Goal: Task Accomplishment & Management: Manage account settings

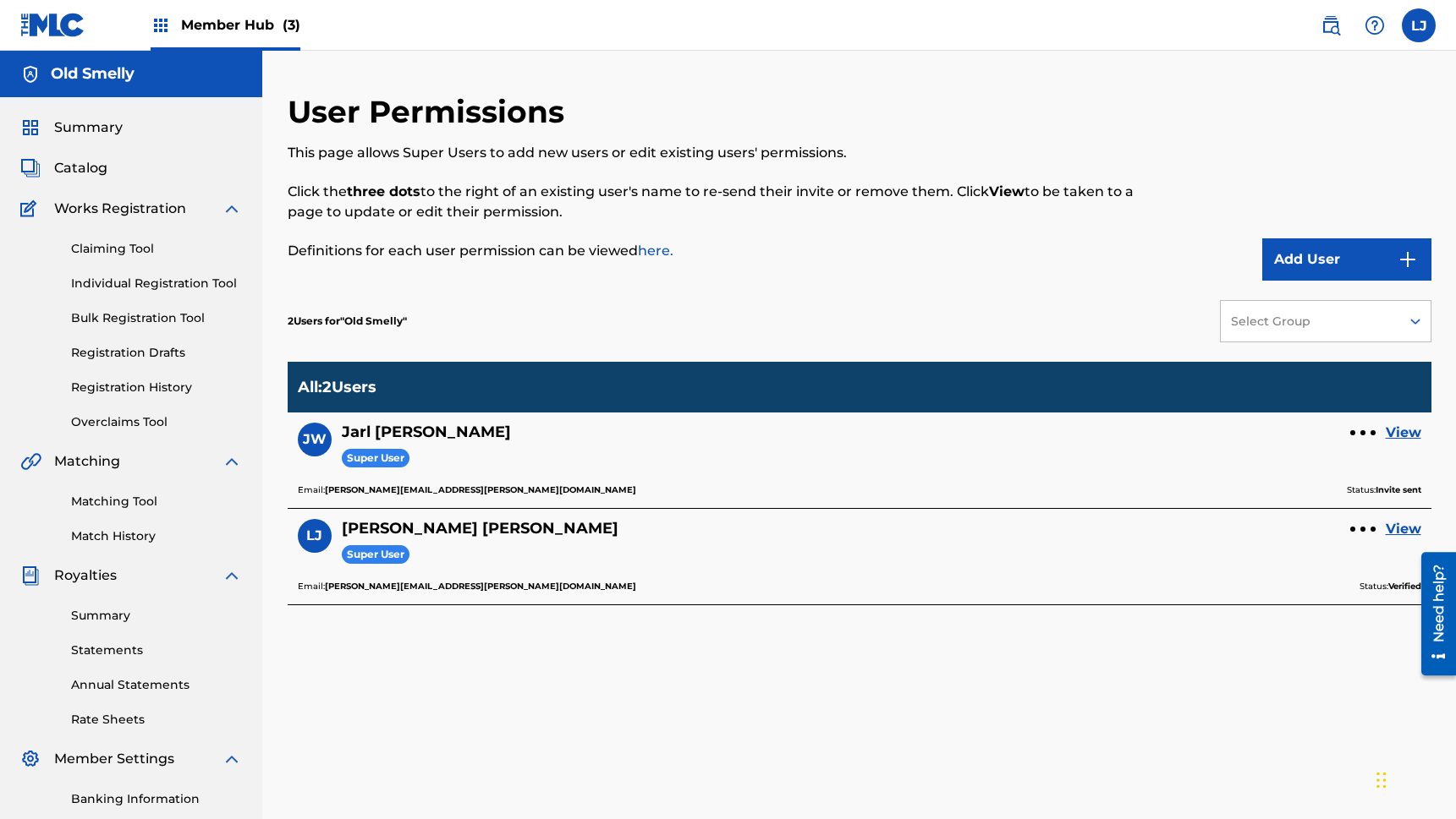
scroll to position [229, 0]
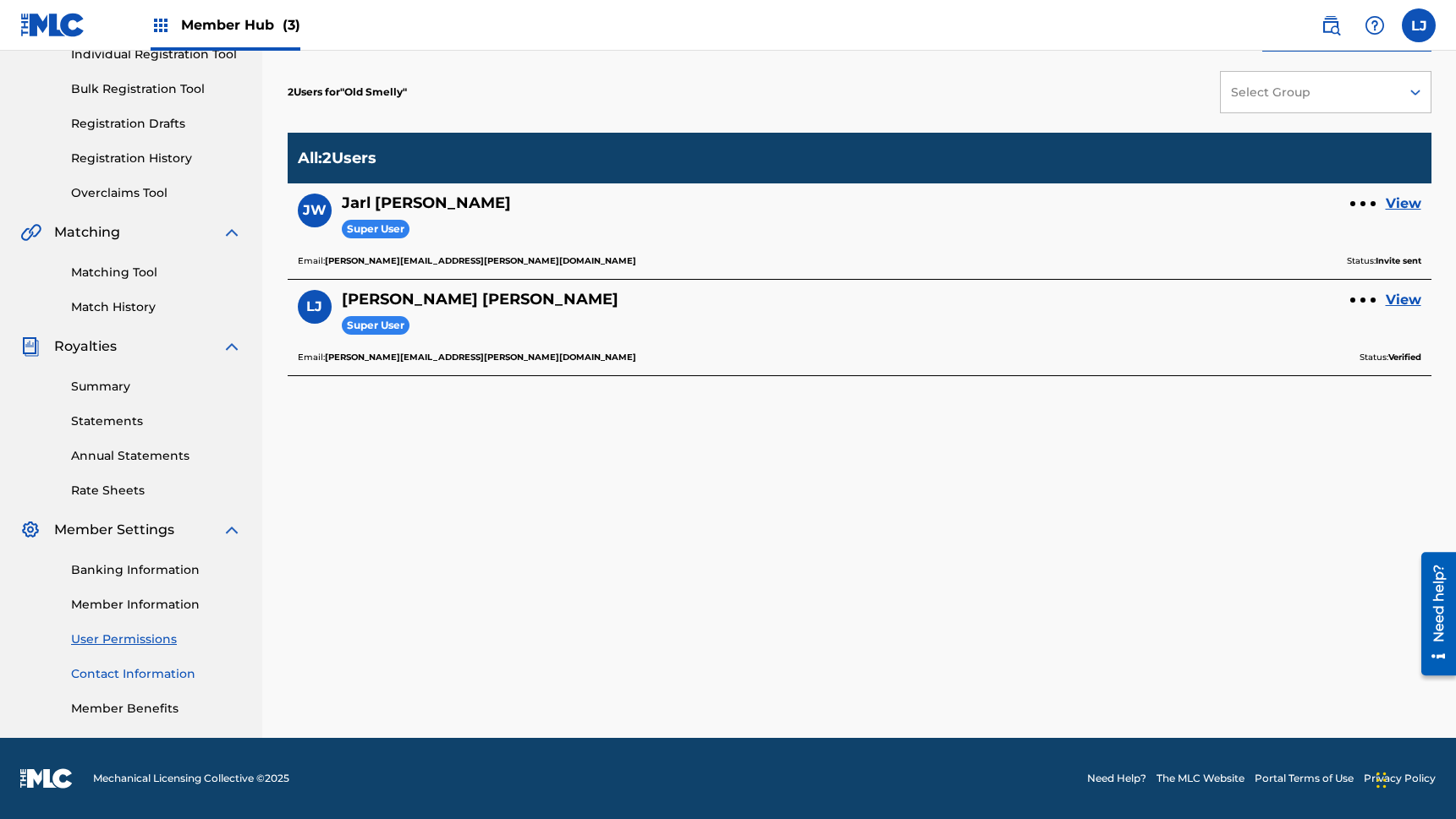
click at [149, 676] on link "Contact Information" at bounding box center [156, 674] width 171 height 18
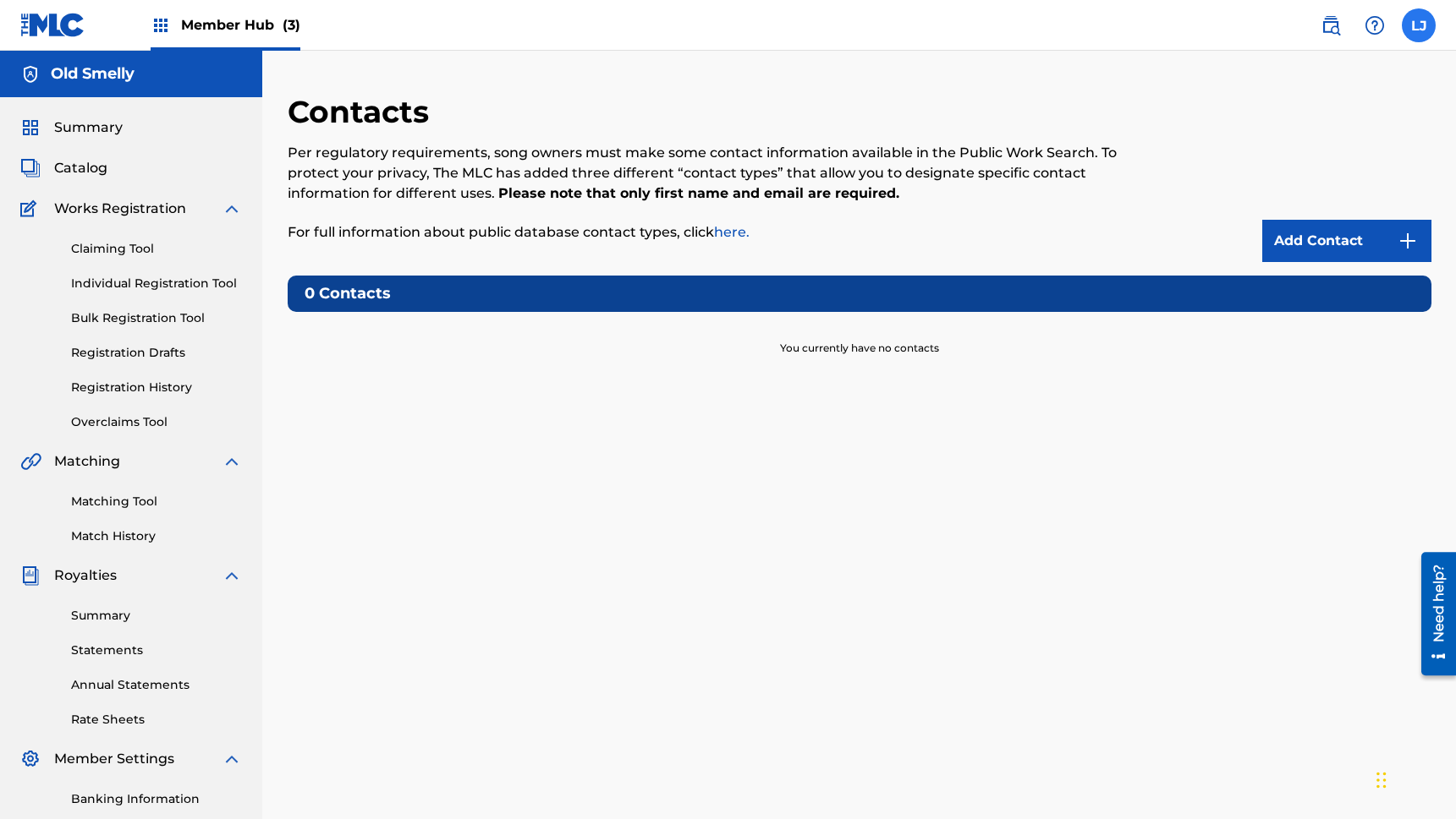
click at [1419, 26] on label at bounding box center [1418, 25] width 34 height 34
click at [1419, 25] on input "[PERSON_NAME] Jones [EMAIL_ADDRESS][PERSON_NAME][DOMAIN_NAME] Notification Pref…" at bounding box center [1419, 25] width 0 height 0
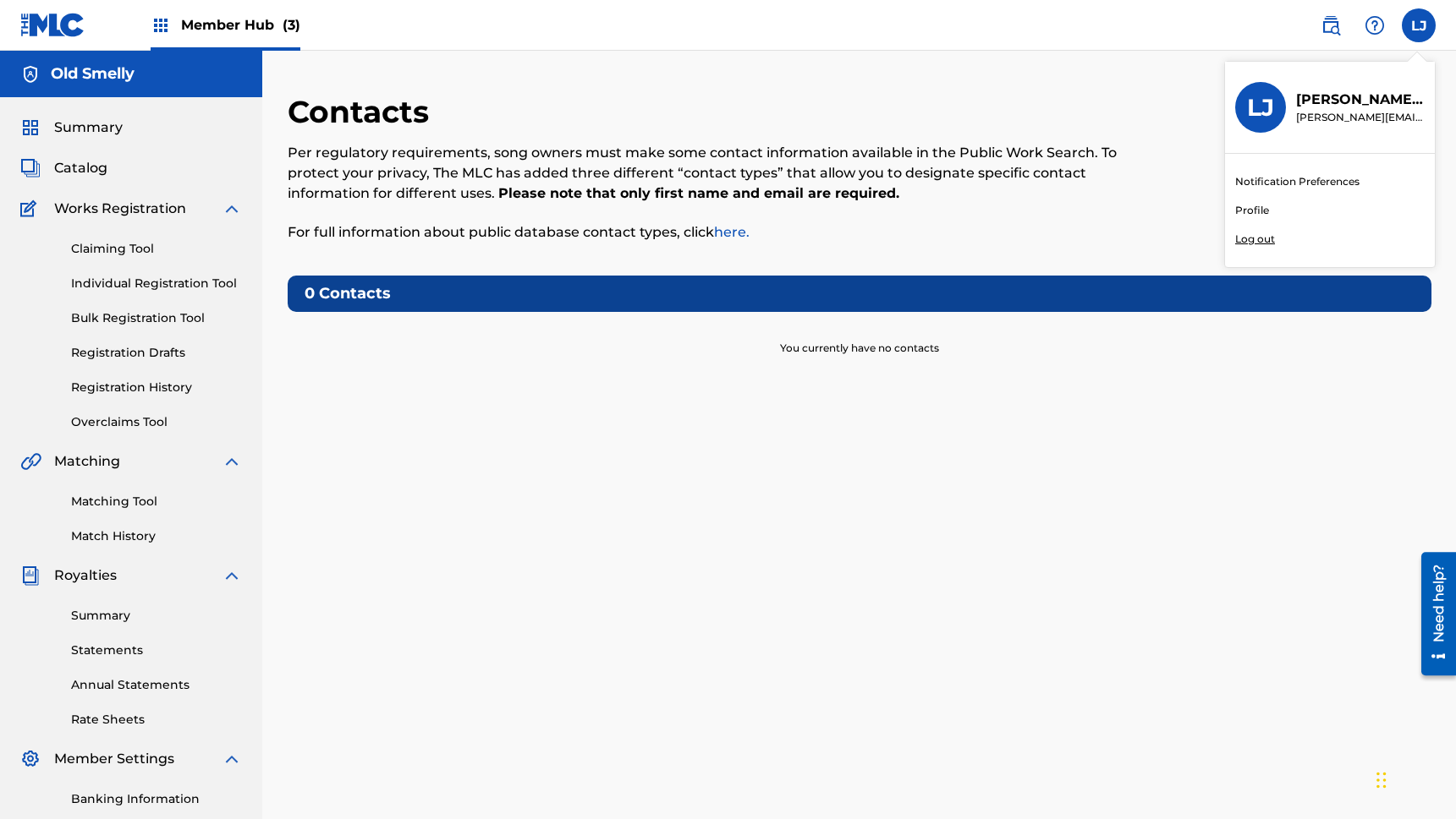
click at [1263, 238] on p "Log out" at bounding box center [1255, 240] width 40 height 16
click at [1419, 25] on input "[PERSON_NAME] Jones [EMAIL_ADDRESS][PERSON_NAME][DOMAIN_NAME] Notification Pref…" at bounding box center [1419, 25] width 0 height 0
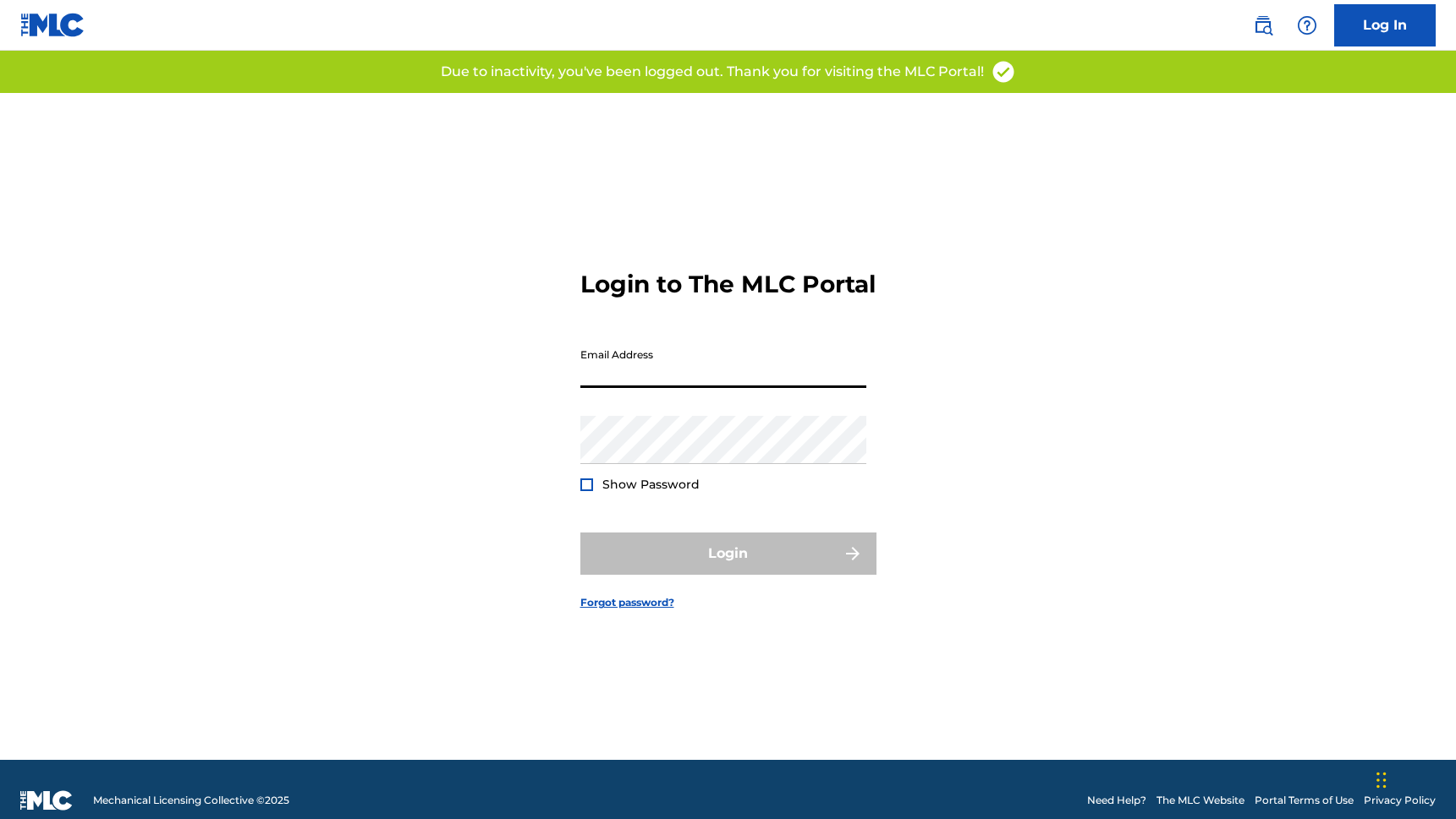
click at [796, 388] on input "Email Address" at bounding box center [723, 364] width 286 height 48
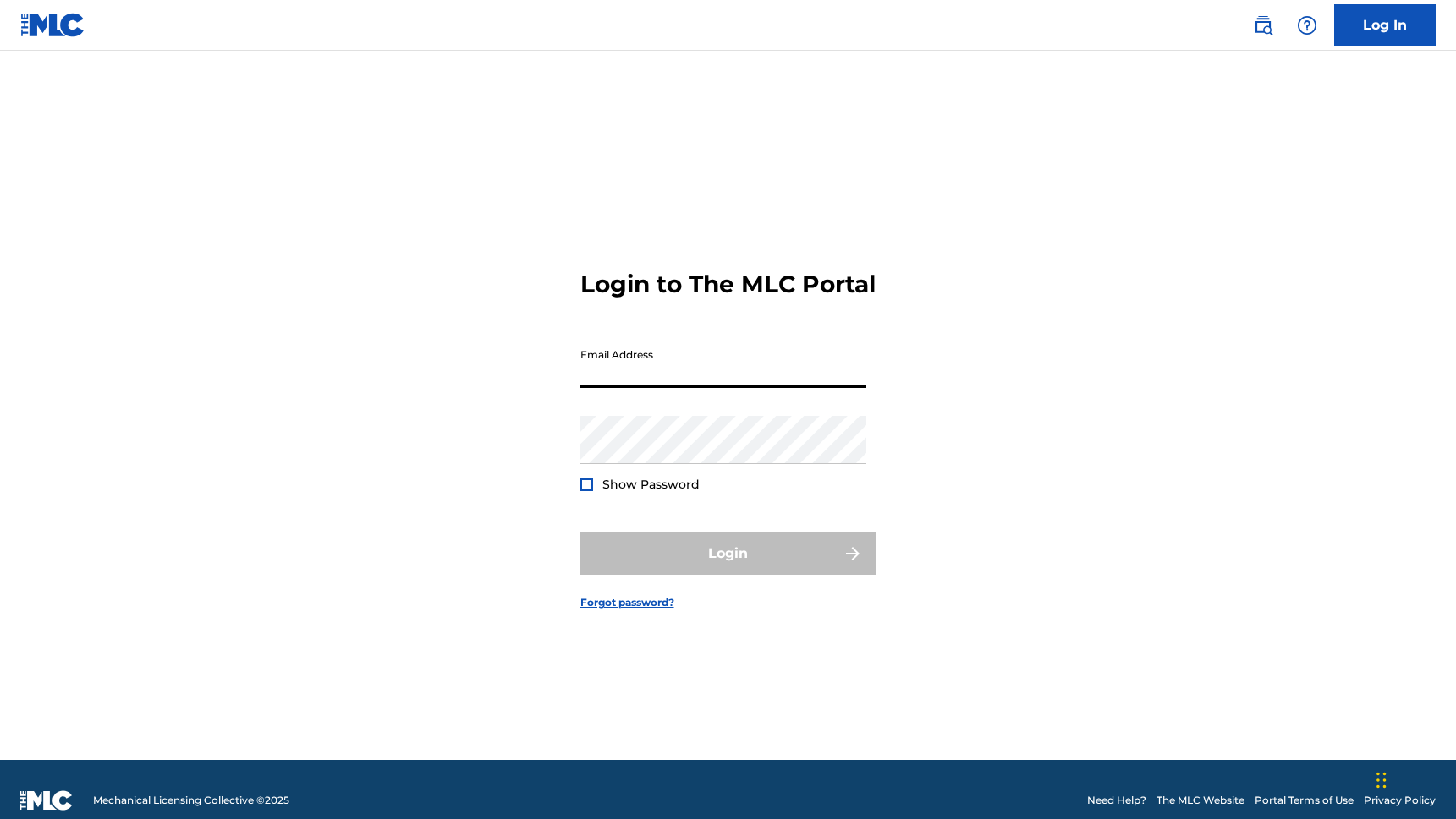
click at [757, 365] on input "Email Address" at bounding box center [723, 364] width 286 height 48
type input "lorin.jones@themlc.com"
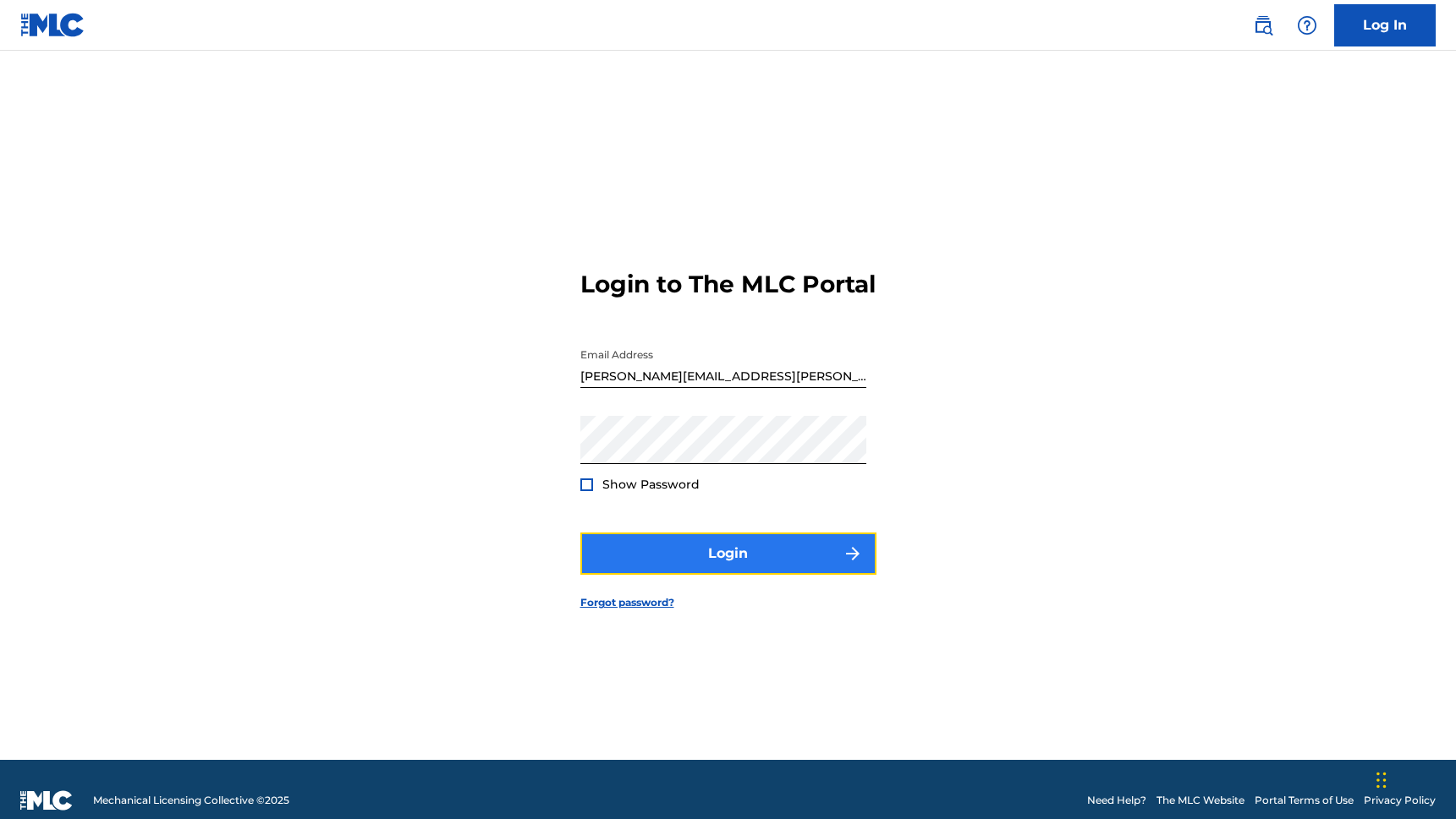
click at [761, 571] on button "Login" at bounding box center [728, 553] width 296 height 42
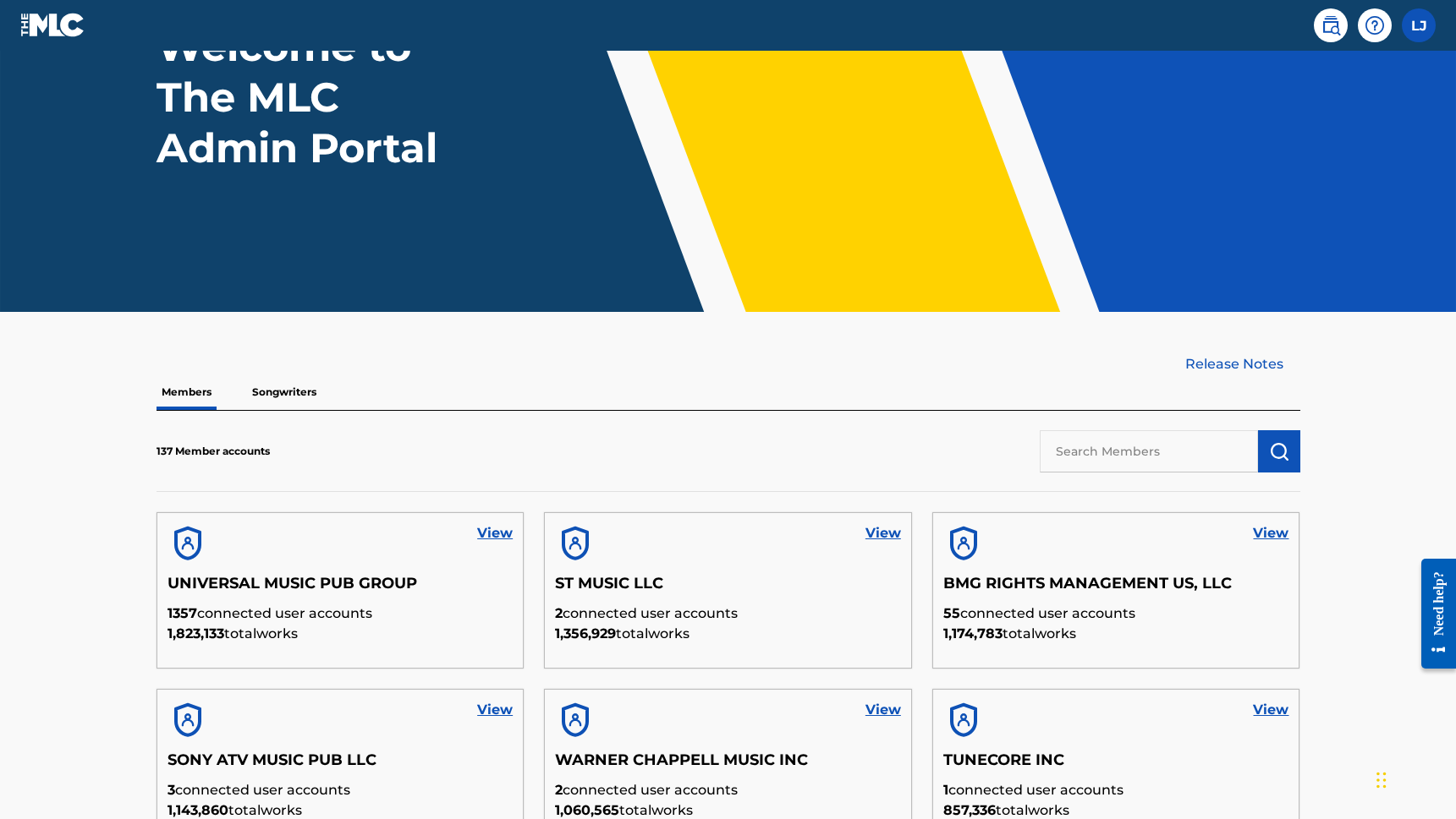
scroll to position [269, 0]
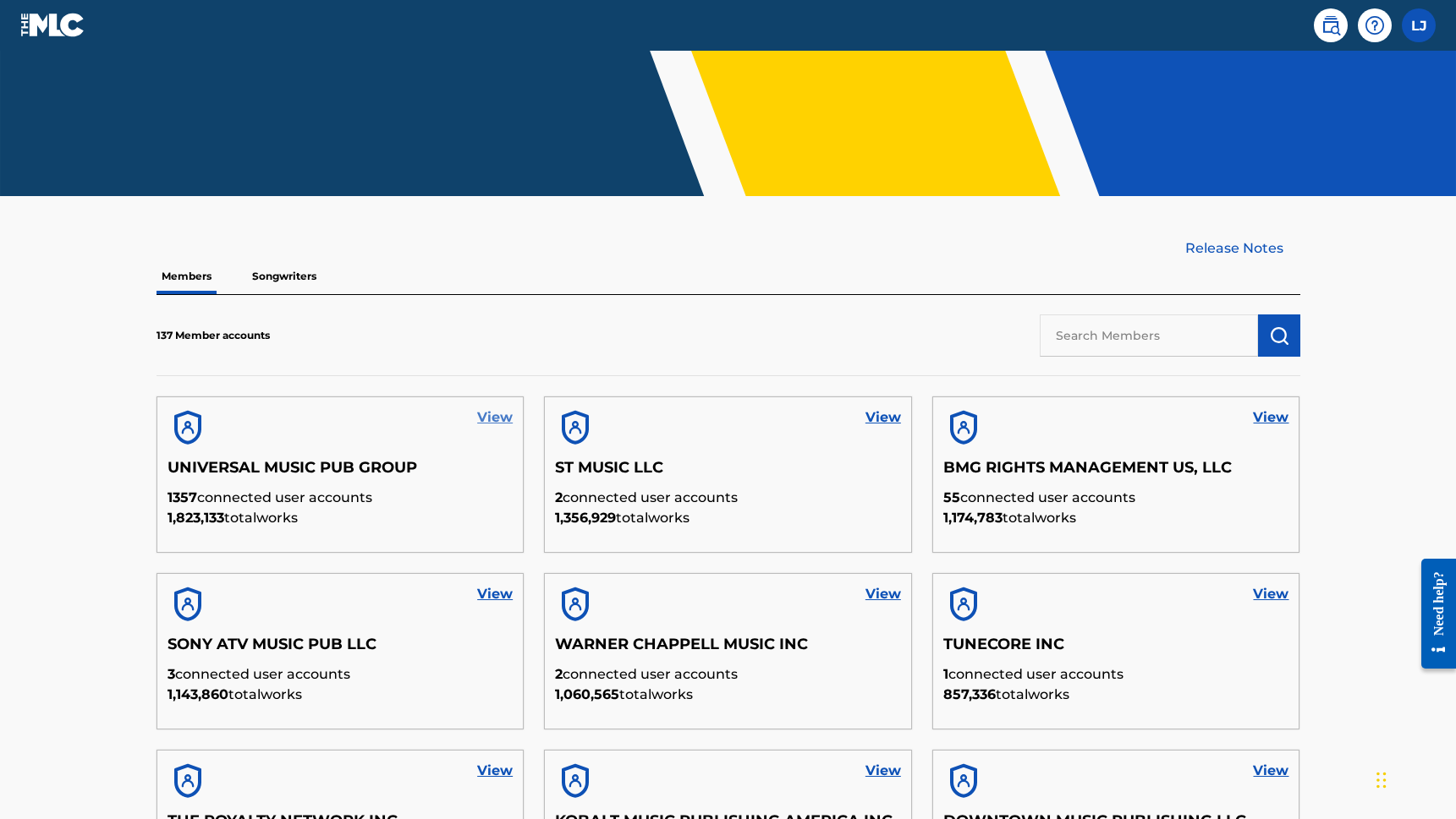
click at [485, 425] on link "View" at bounding box center [495, 417] width 36 height 20
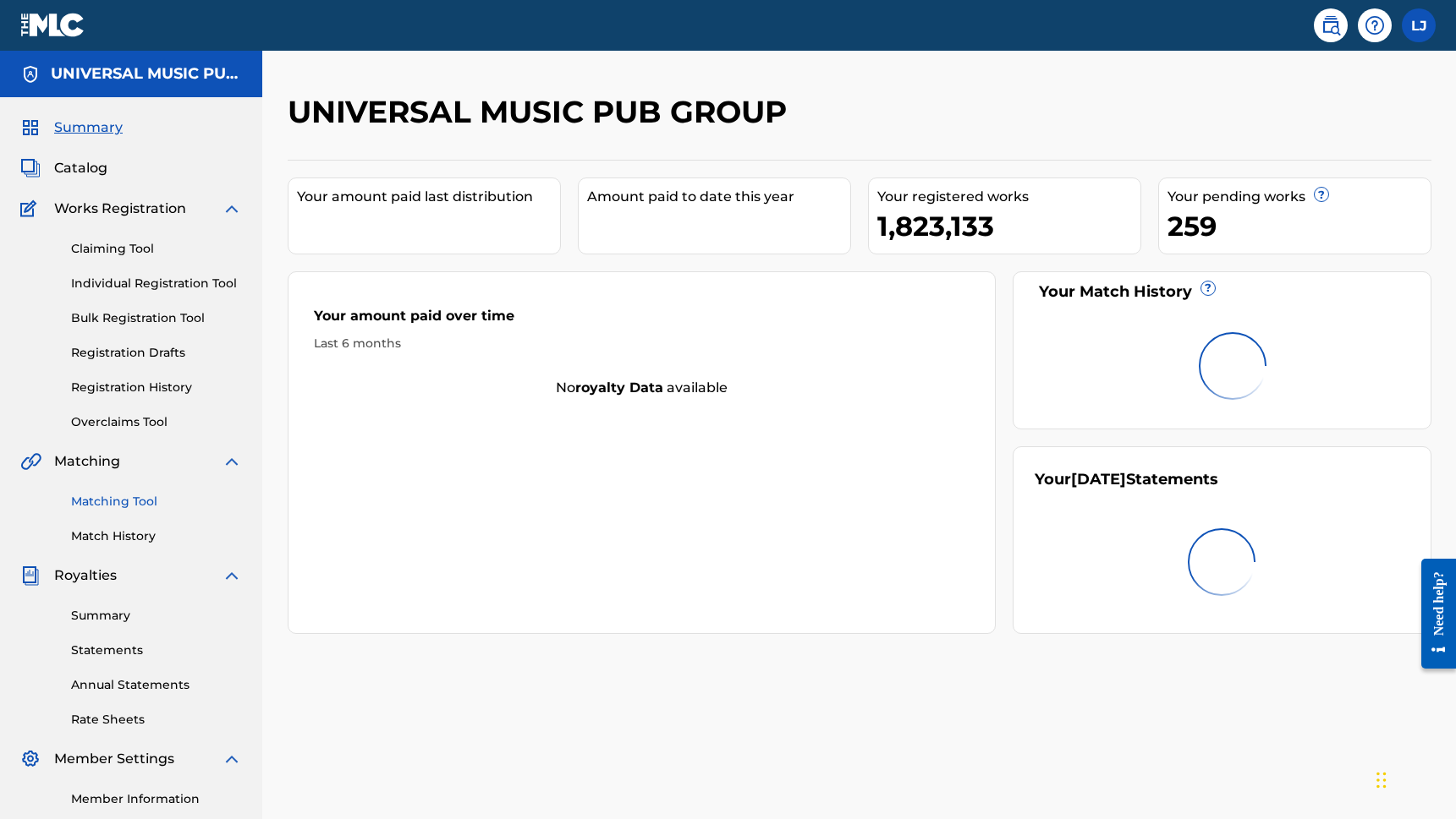
scroll to position [195, 0]
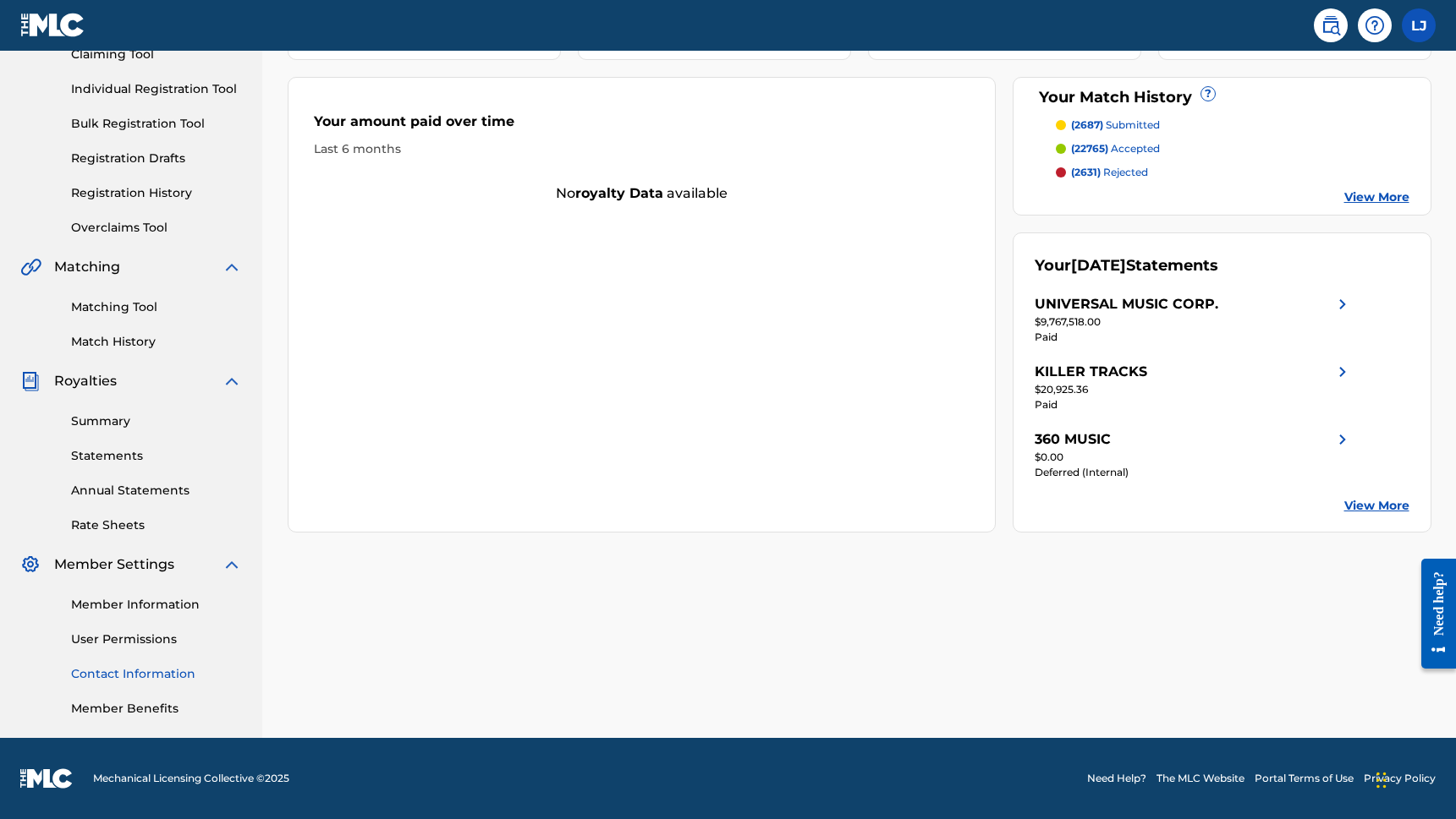
click at [149, 671] on link "Contact Information" at bounding box center [156, 674] width 171 height 18
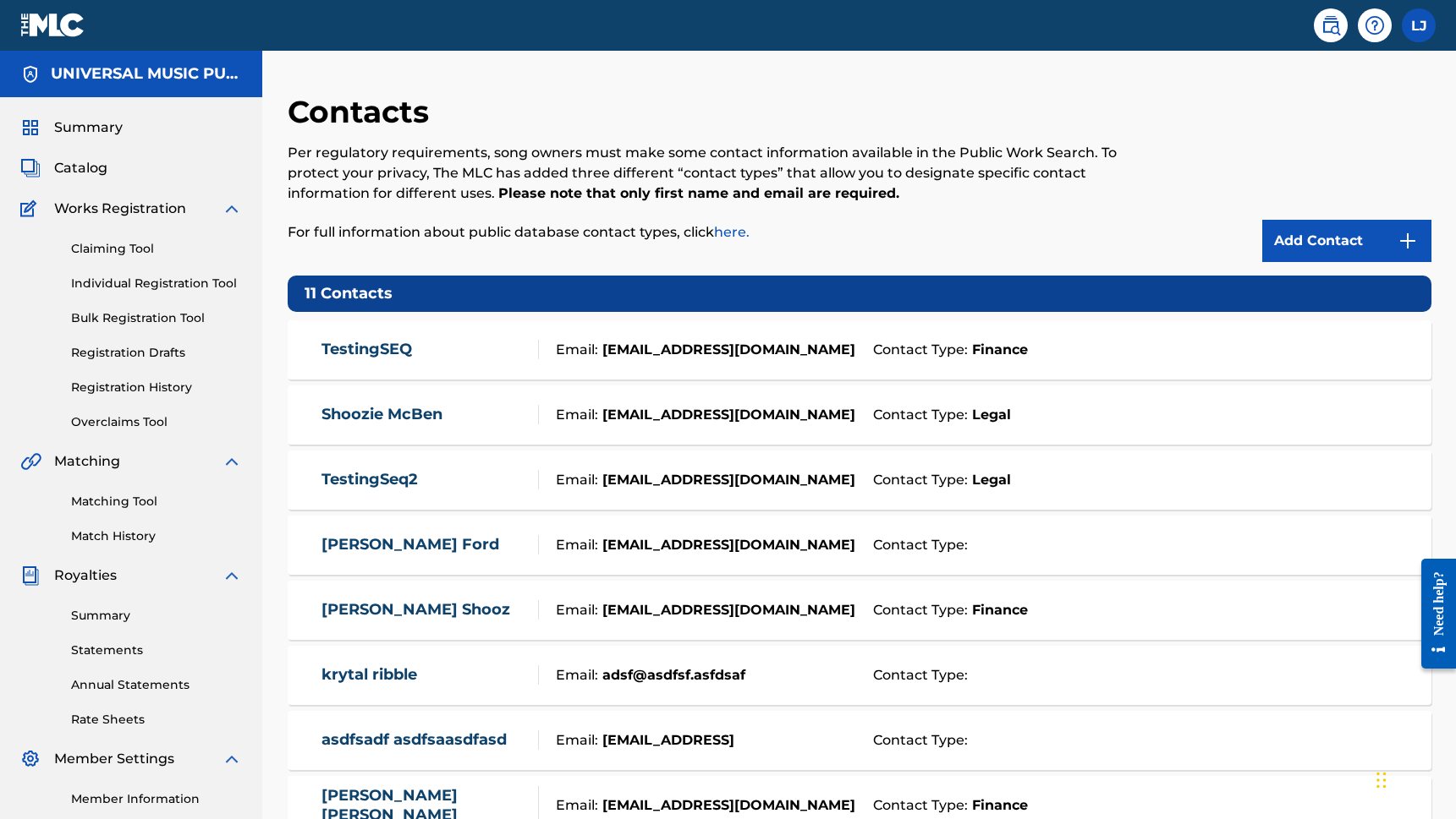
click at [377, 345] on link "TestingSEQ" at bounding box center [366, 350] width 91 height 19
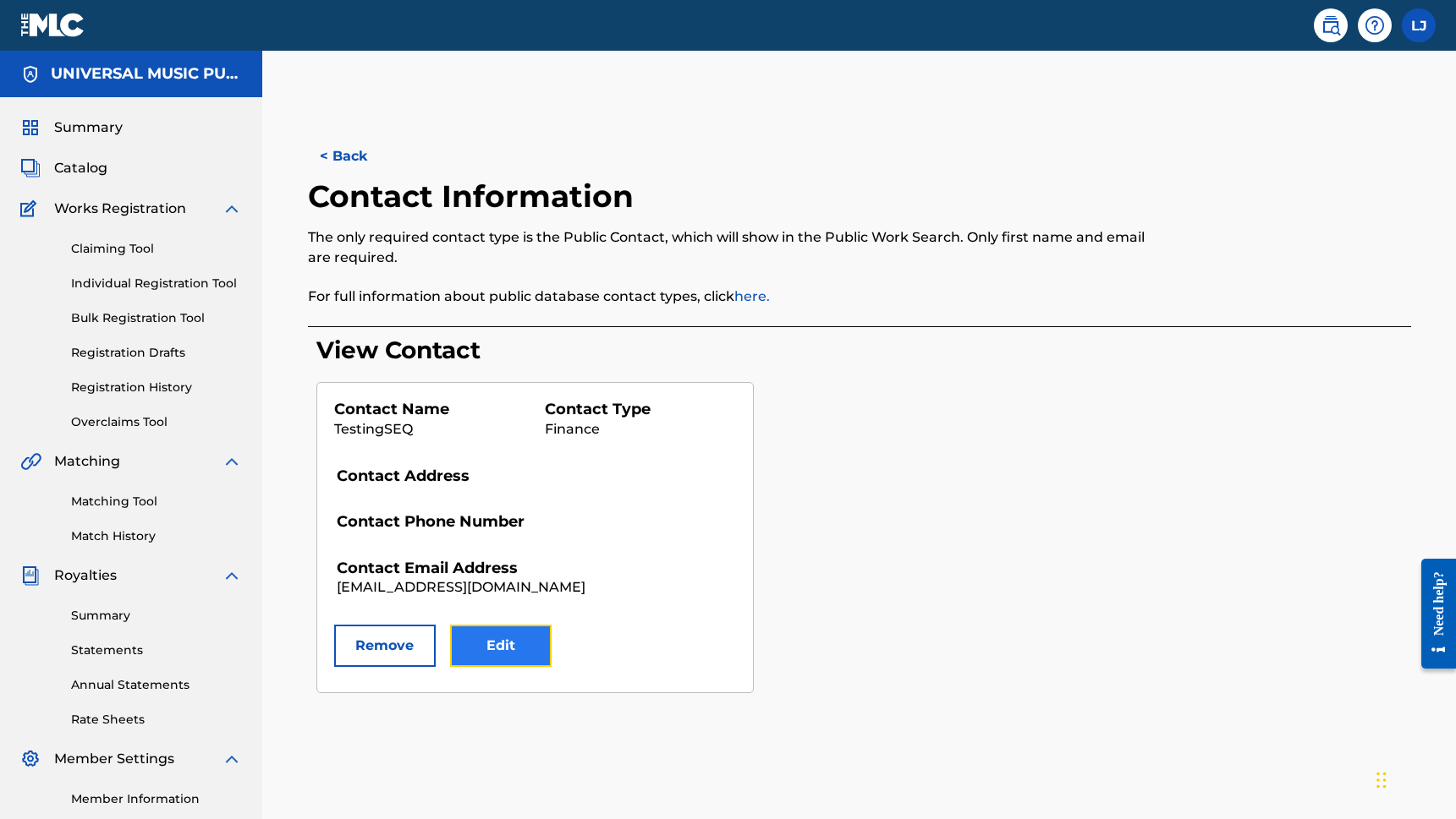
click at [498, 636] on button "Edit" at bounding box center [501, 646] width 101 height 42
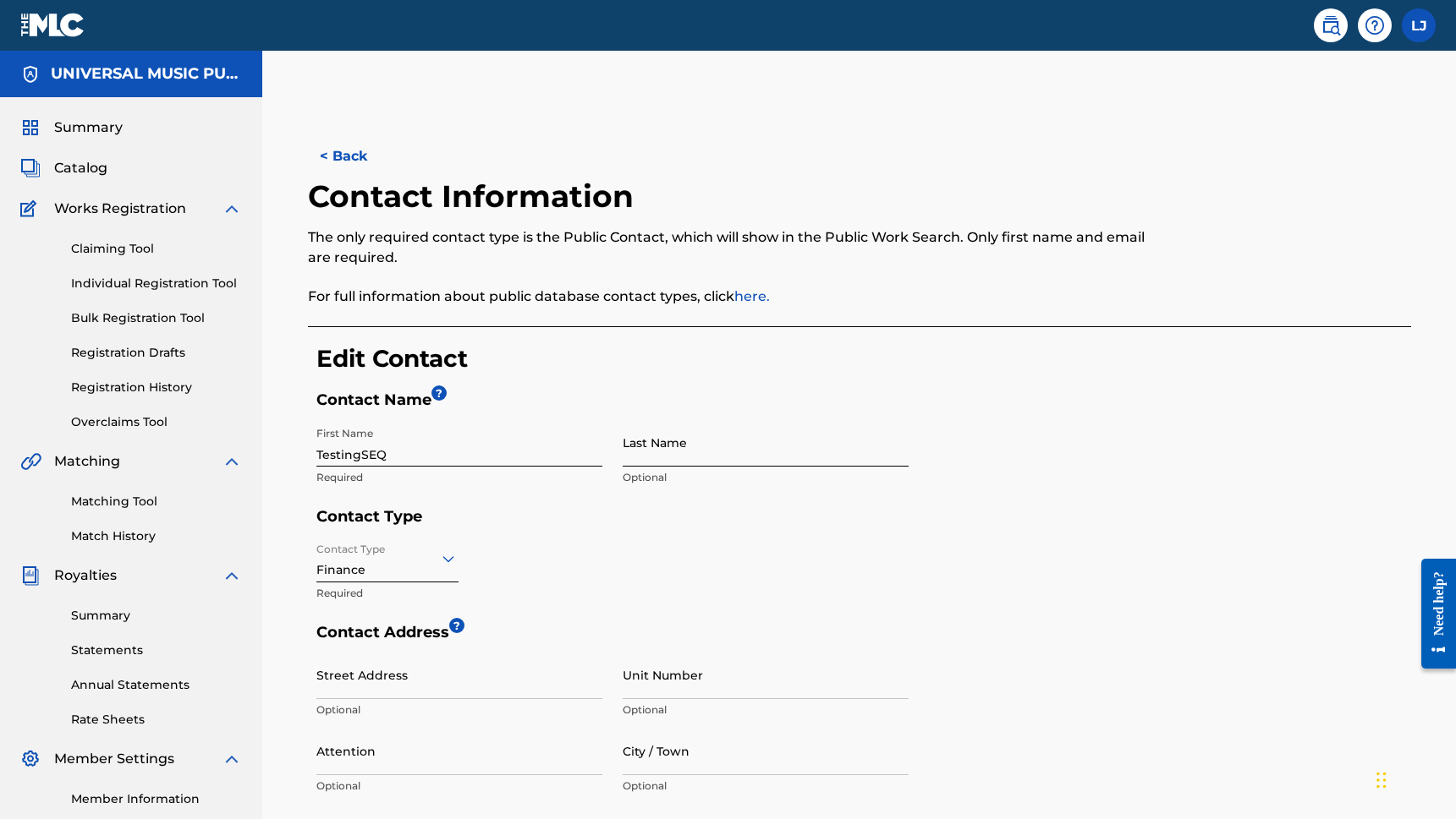
click at [701, 461] on input "Last Name" at bounding box center [766, 442] width 286 height 48
click at [651, 542] on div "Contact Type Finance Required" at bounding box center [612, 578] width 592 height 89
click at [685, 459] on input "Last Name" at bounding box center [766, 442] width 286 height 48
click at [525, 466] on input "TestingSEQ" at bounding box center [459, 442] width 286 height 48
click at [533, 453] on input "TestingSEQ" at bounding box center [459, 442] width 286 height 48
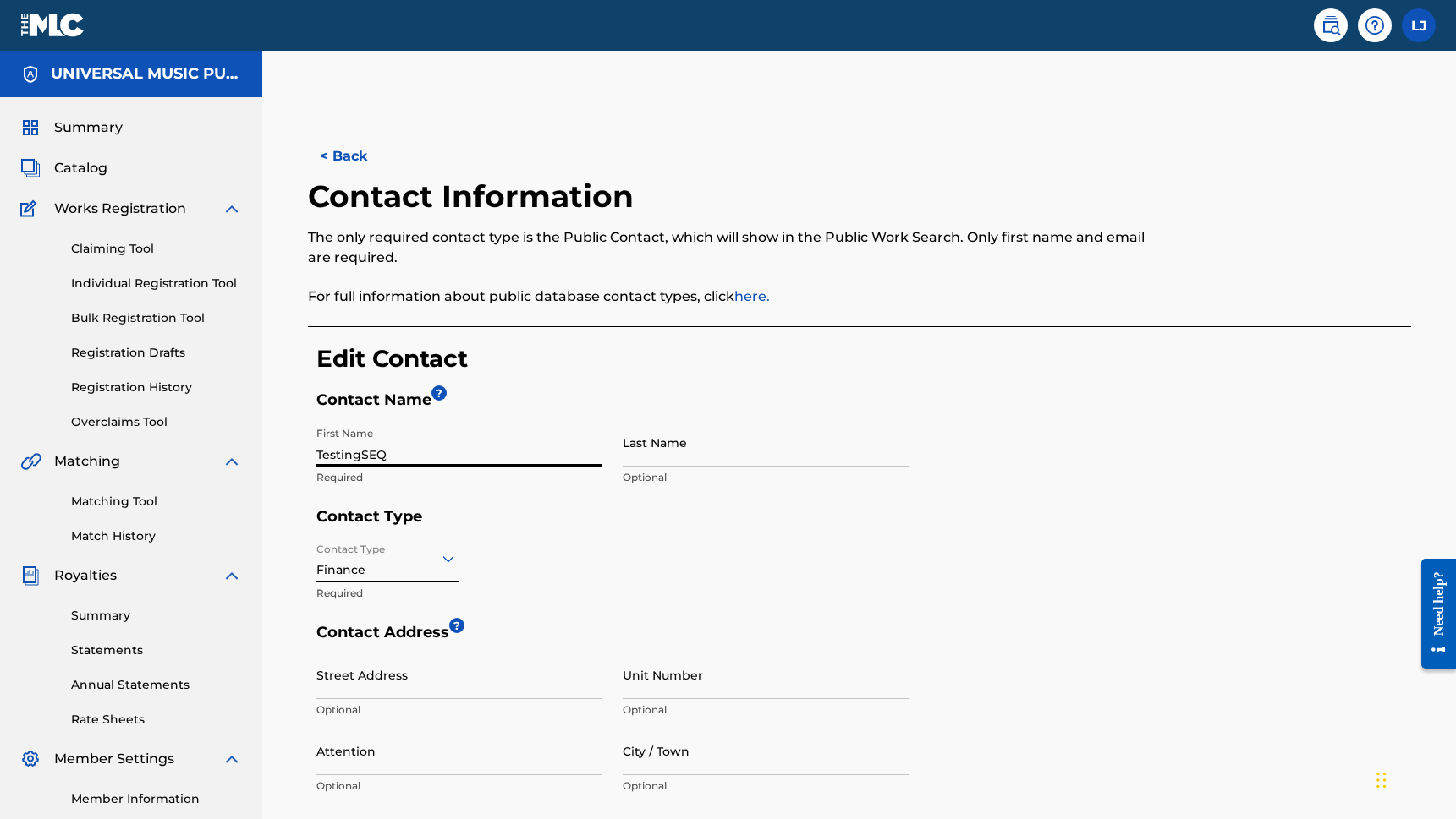
click at [529, 526] on h5 "Contact Type" at bounding box center [864, 521] width 1095 height 28
click at [724, 452] on input "Last Name" at bounding box center [766, 442] width 286 height 48
click at [706, 532] on h5 "Contact Type" at bounding box center [864, 521] width 1095 height 28
click at [724, 457] on input "Last Name" at bounding box center [766, 442] width 286 height 48
click at [719, 504] on div "First Name TestingSEQ Required Last Name Optional" at bounding box center [612, 462] width 592 height 89
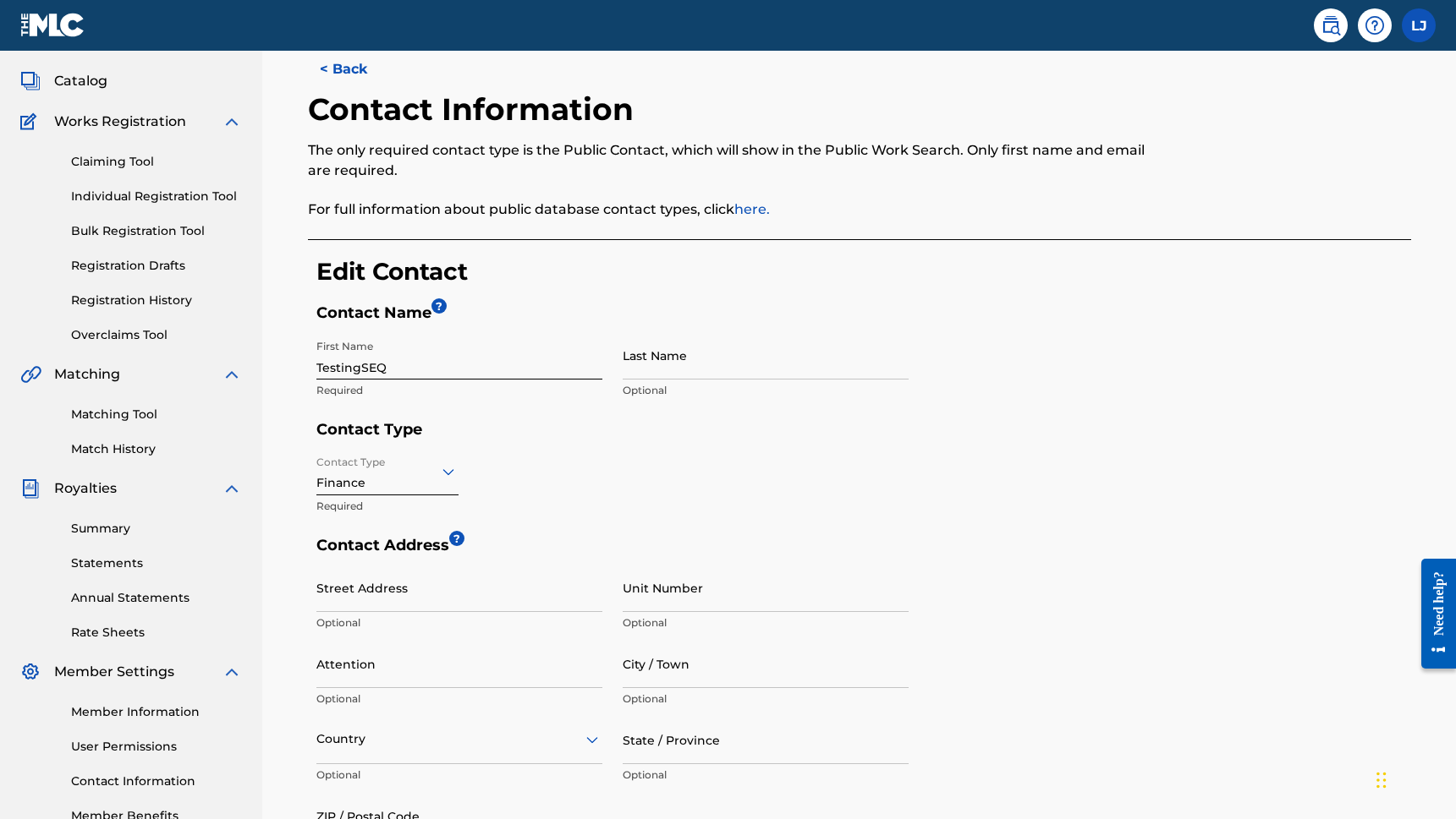
scroll to position [93, 0]
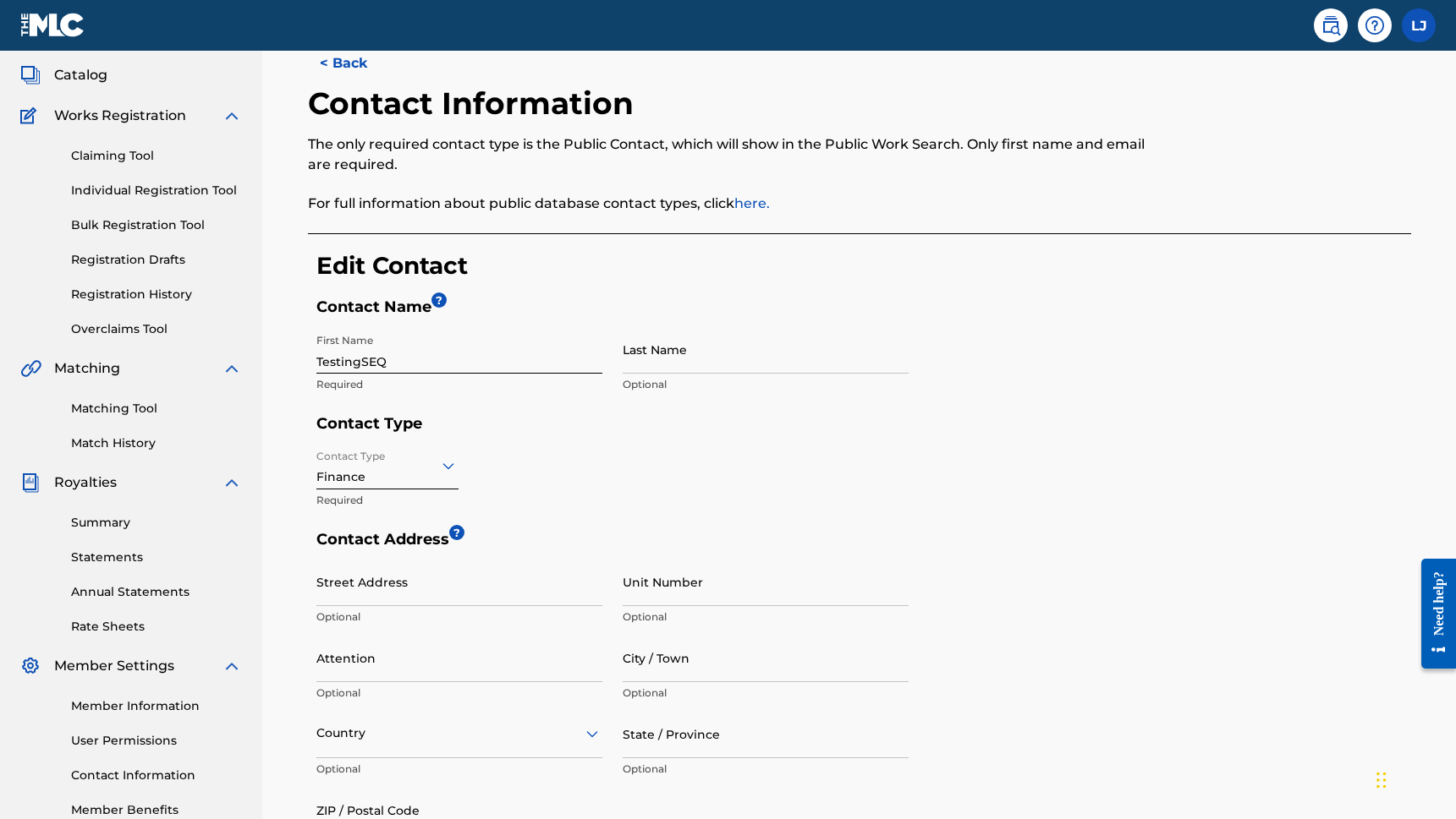
click at [446, 464] on icon at bounding box center [448, 465] width 20 height 20
click at [772, 595] on input "Unit Number" at bounding box center [766, 583] width 286 height 48
click at [741, 648] on input "City / Town" at bounding box center [766, 659] width 286 height 48
click at [759, 599] on input "Unit Number" at bounding box center [766, 583] width 286 height 48
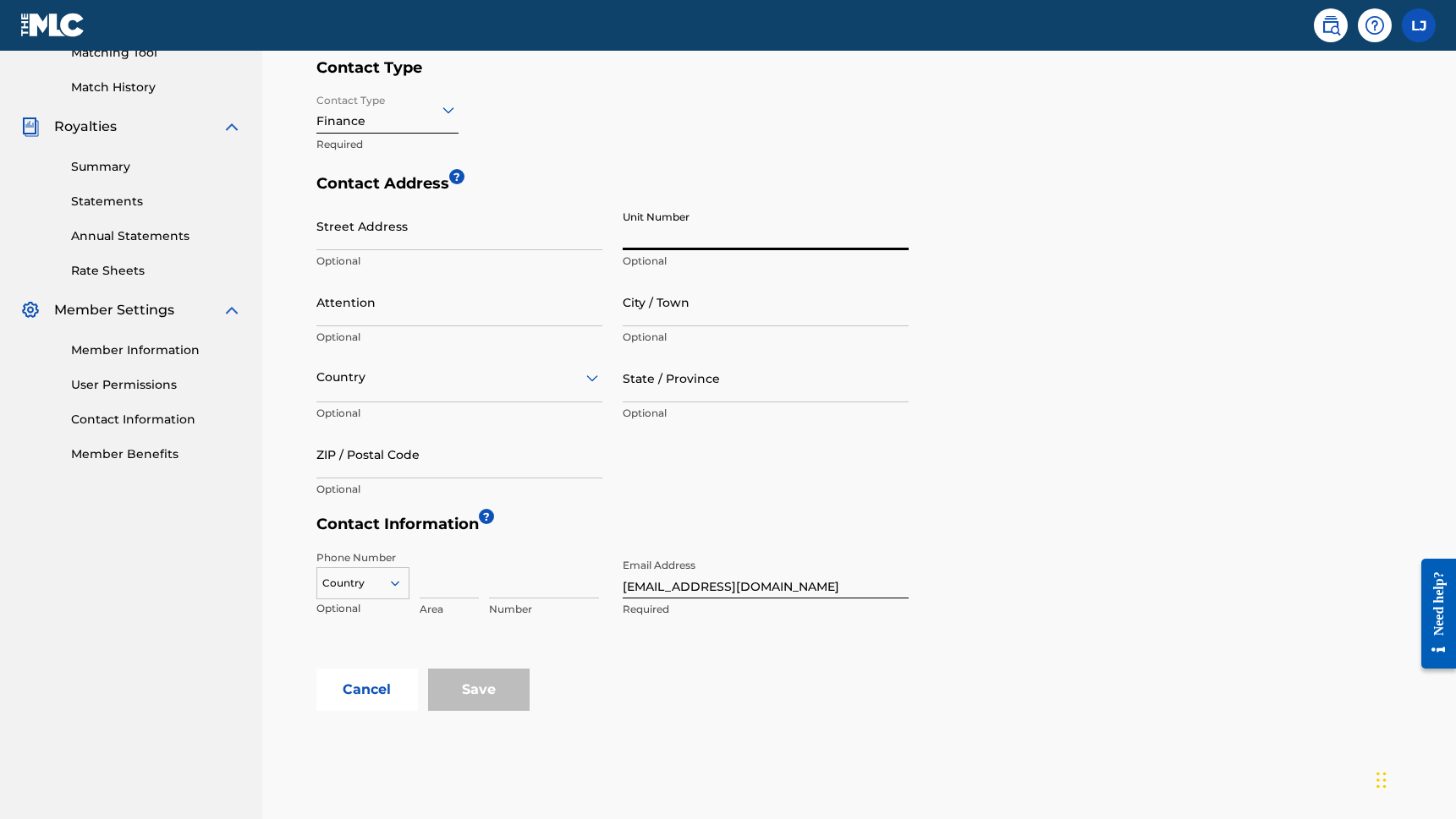
scroll to position [540, 0]
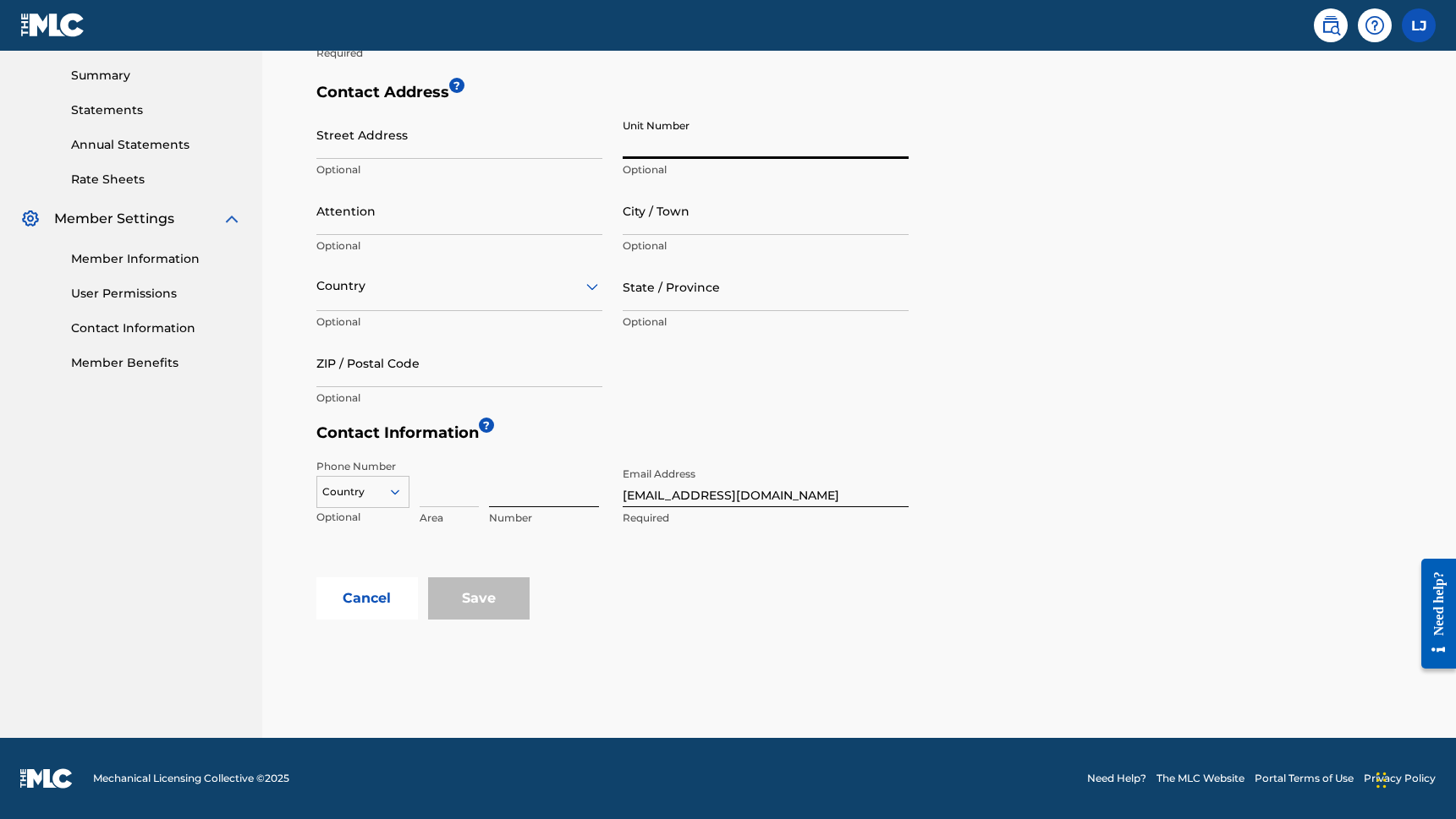
click at [527, 506] on input at bounding box center [544, 483] width 110 height 48
click at [718, 506] on input "bennyboy136@gmail.com" at bounding box center [766, 483] width 286 height 48
